Goal: Find specific page/section: Find specific page/section

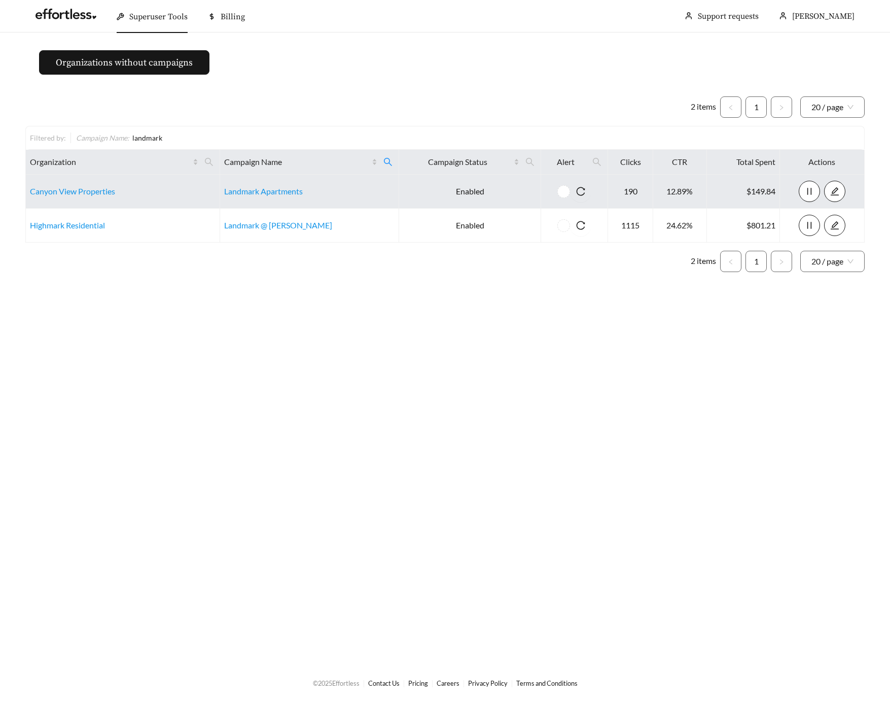
drag, startPoint x: 384, startPoint y: 163, endPoint x: 366, endPoint y: 178, distance: 23.4
click at [384, 163] on icon "search" at bounding box center [388, 161] width 9 height 9
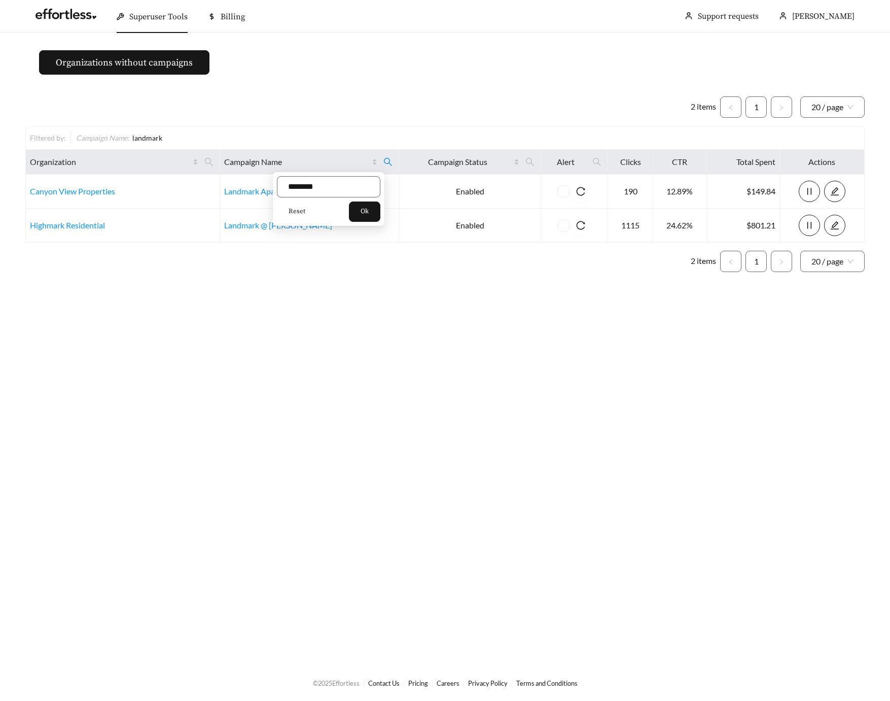
click at [306, 214] on button "Reset" at bounding box center [297, 211] width 40 height 20
click at [362, 214] on button "Ok" at bounding box center [364, 211] width 31 height 20
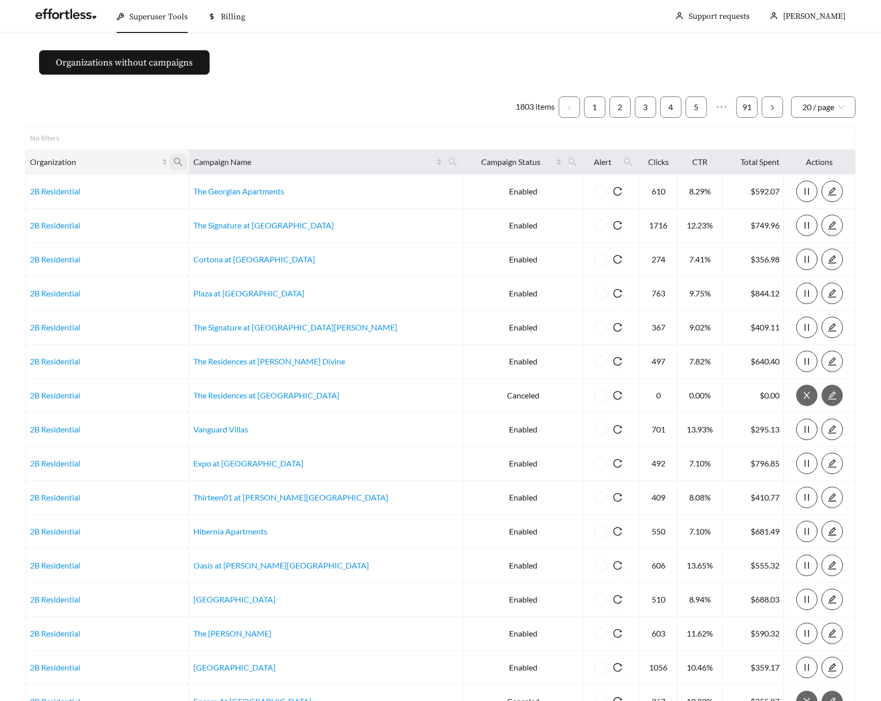
click at [183, 160] on icon "search" at bounding box center [178, 161] width 9 height 9
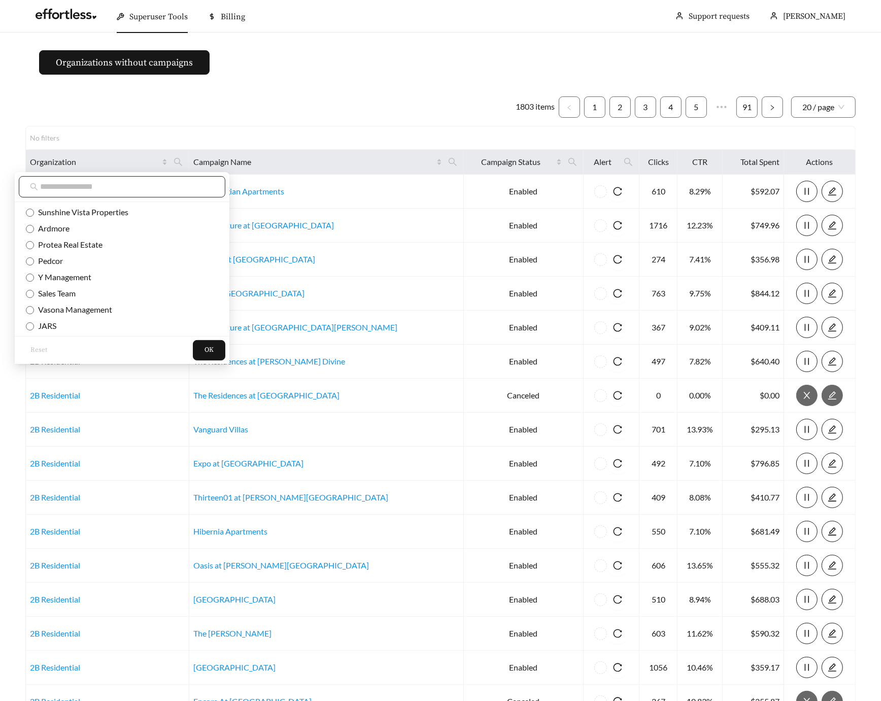
click at [121, 191] on input "text" at bounding box center [127, 187] width 174 height 12
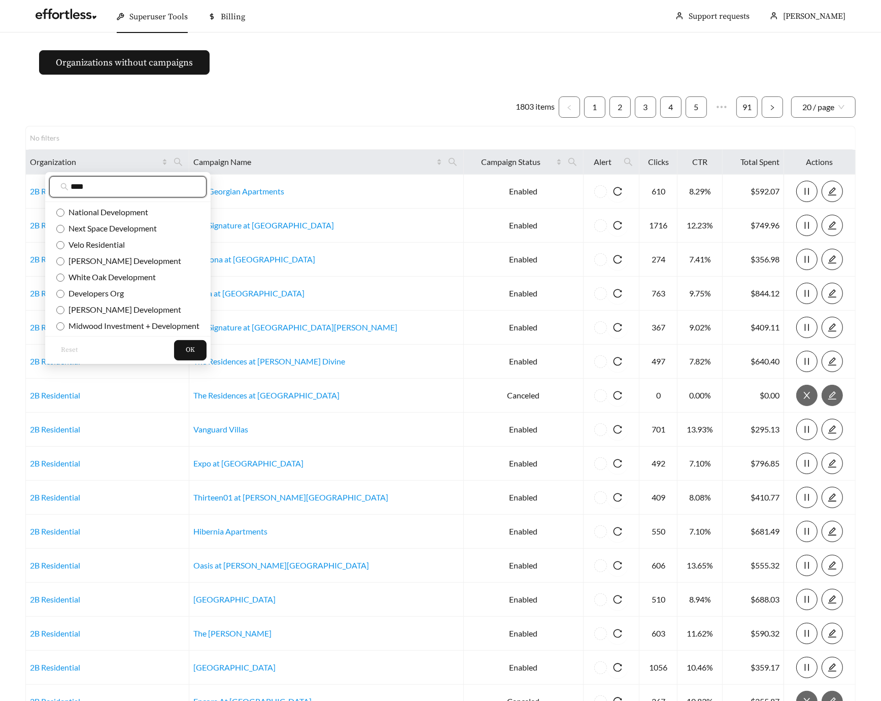
type input "****"
click at [118, 246] on span "Velo Residential" at bounding box center [94, 244] width 60 height 10
click at [181, 348] on button "OK" at bounding box center [190, 350] width 32 height 20
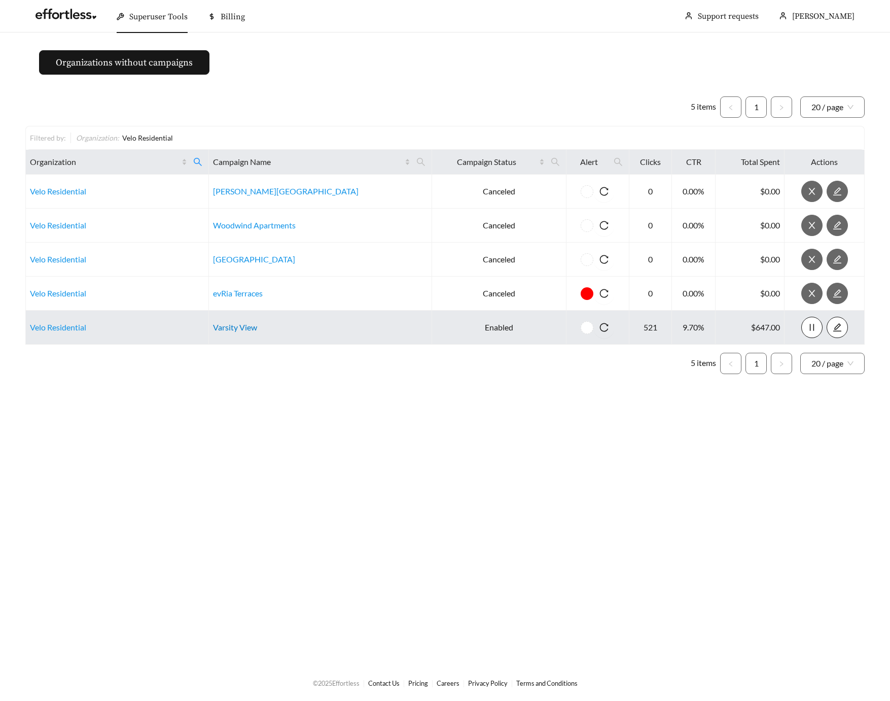
click at [257, 324] on link "Varsity View" at bounding box center [235, 327] width 44 height 10
